Goal: Information Seeking & Learning: Understand process/instructions

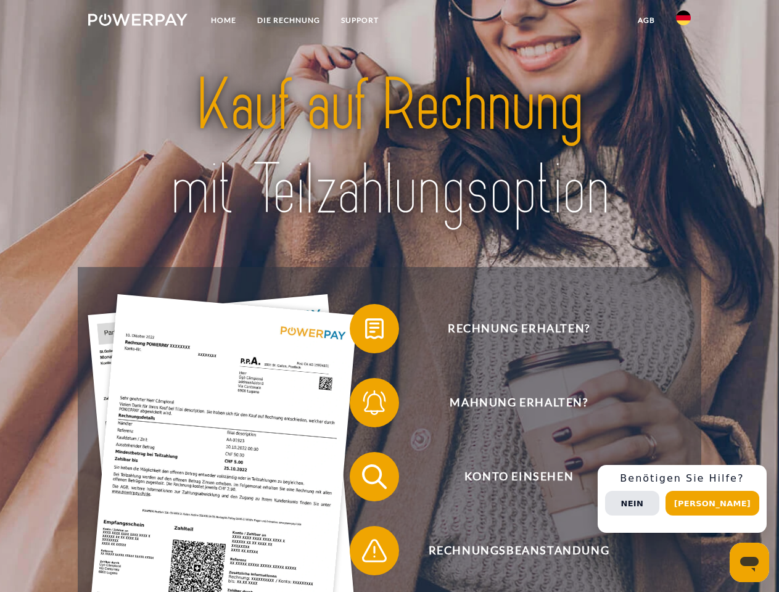
click at [138, 22] on img at bounding box center [137, 20] width 99 height 12
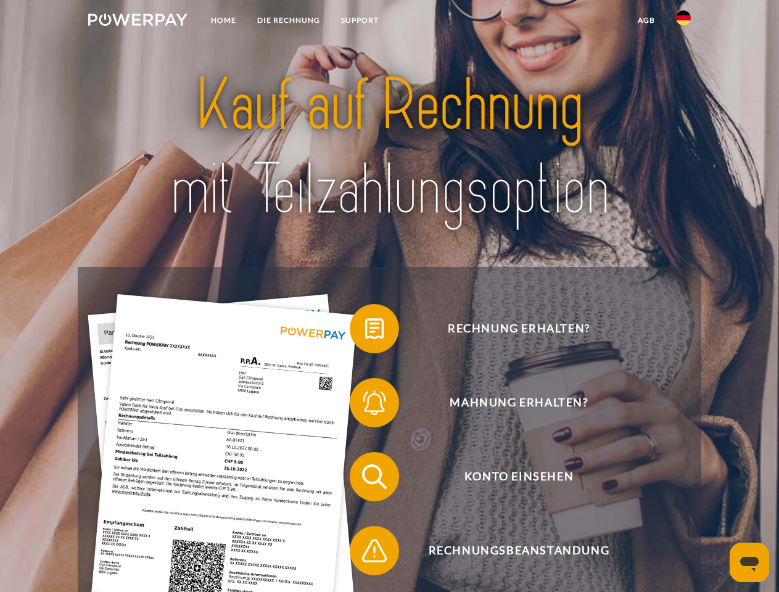
click at [683, 22] on img at bounding box center [683, 17] width 15 height 15
click at [646, 20] on link "agb" at bounding box center [646, 20] width 38 height 22
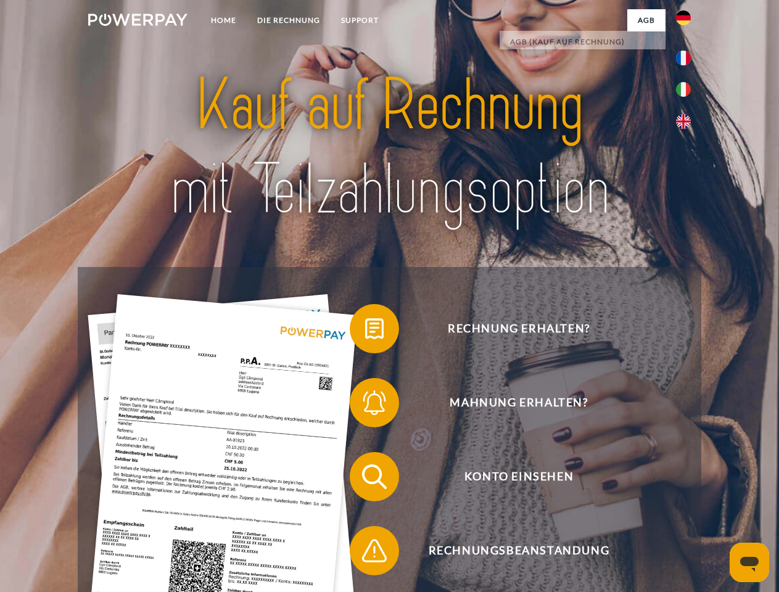
click at [365, 331] on span at bounding box center [356, 329] width 62 height 62
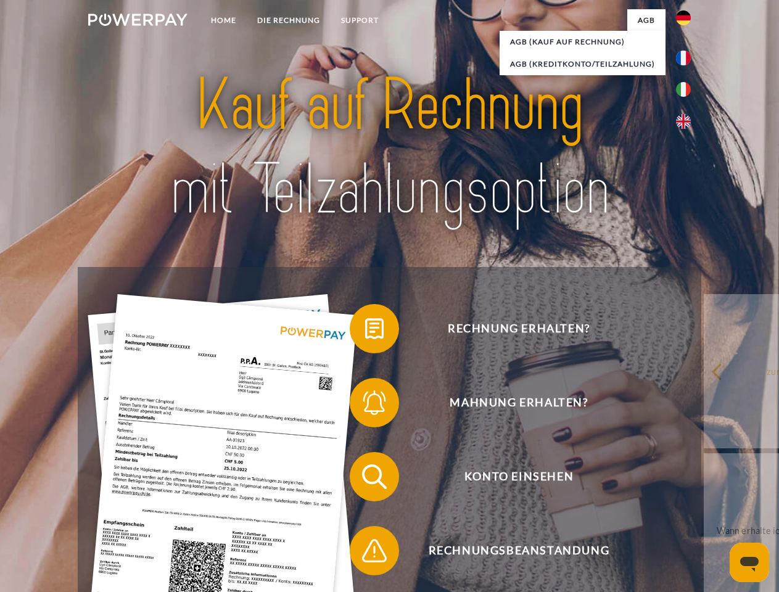
click at [365, 405] on span at bounding box center [356, 403] width 62 height 62
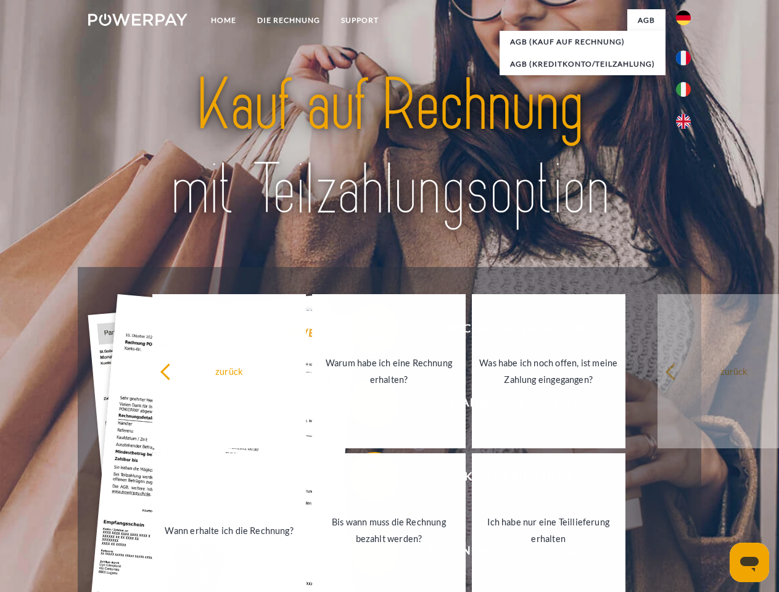
click at [365, 479] on link "Bis wann muss die Rechnung bezahlt werden?" at bounding box center [389, 530] width 154 height 154
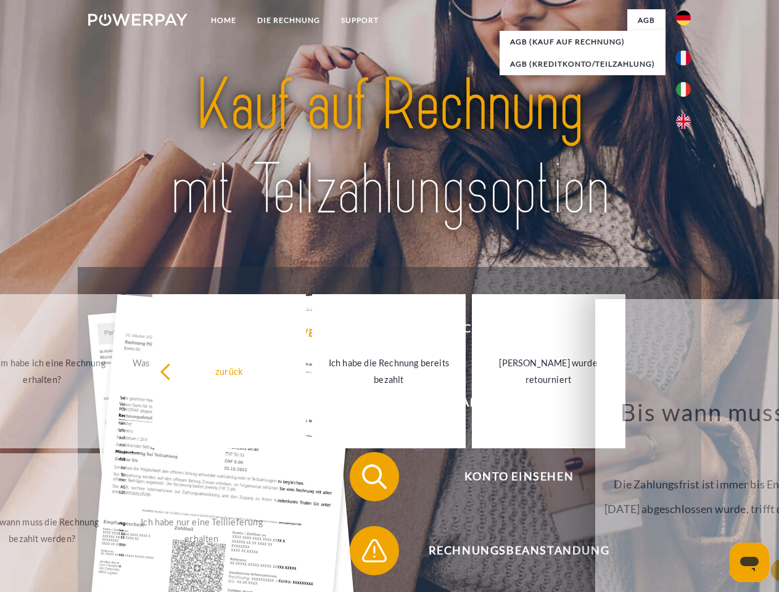
click at [365, 553] on span at bounding box center [356, 551] width 62 height 62
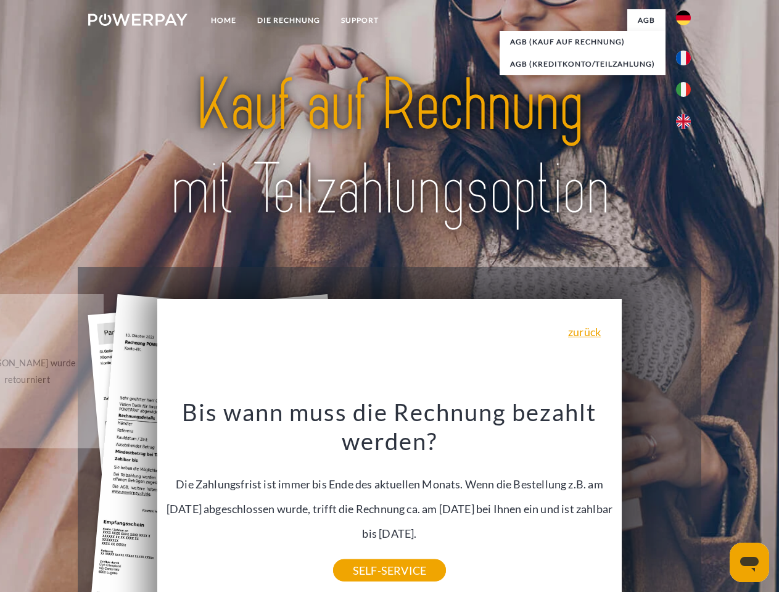
click at [687, 499] on div "Rechnung erhalten? Mahnung erhalten? Konto einsehen" at bounding box center [389, 513] width 623 height 493
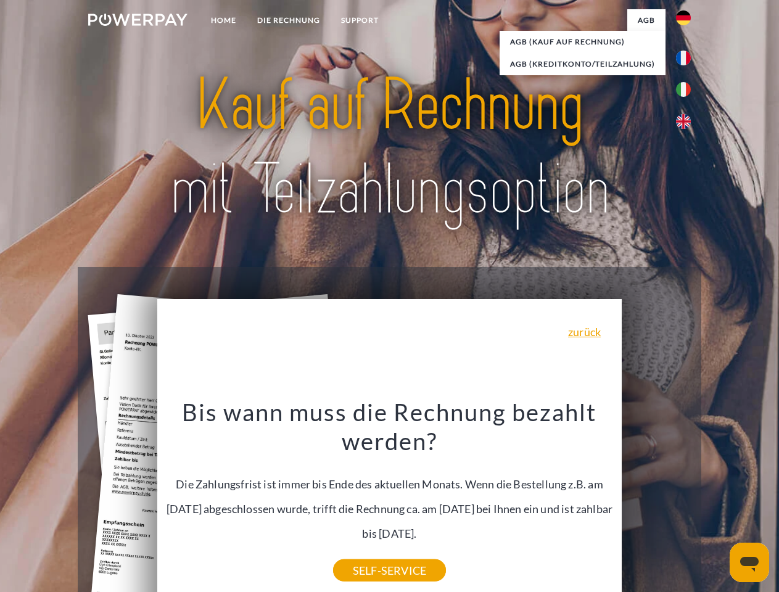
click at [656, 501] on span "Konto einsehen" at bounding box center [519, 476] width 302 height 49
click at [717, 503] on header "Home DIE RECHNUNG SUPPORT" at bounding box center [389, 426] width 779 height 852
